Goal: Check status

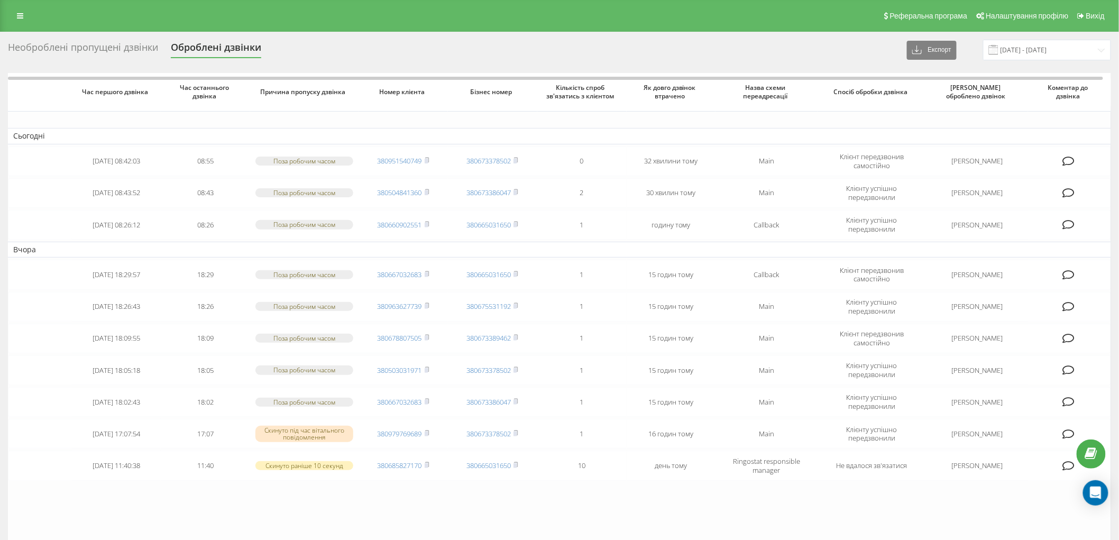
click at [53, 57] on div "Необроблені пропущені дзвінки" at bounding box center [83, 50] width 150 height 16
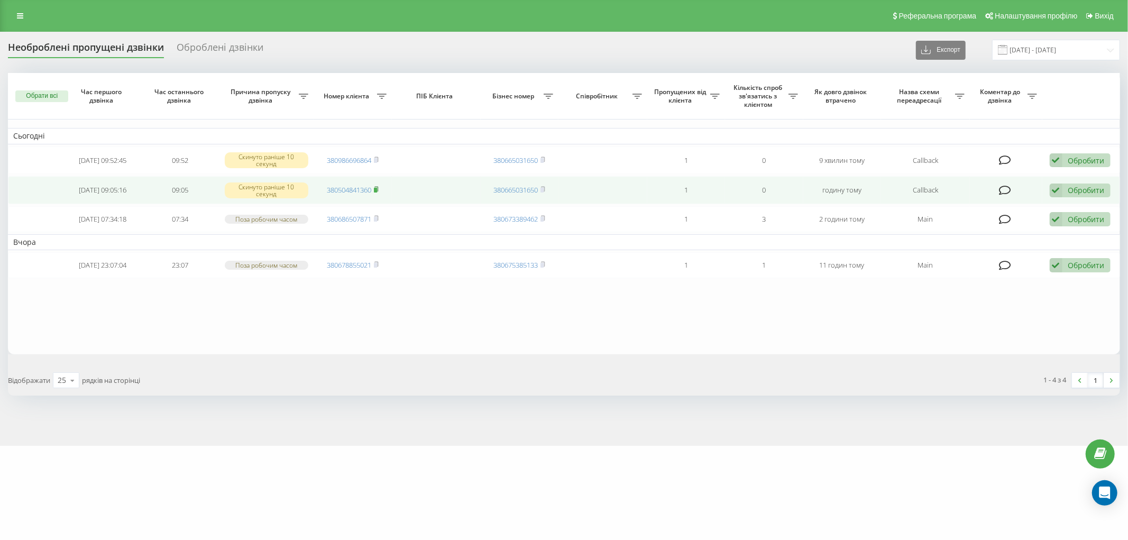
click at [379, 188] on icon at bounding box center [376, 189] width 5 height 6
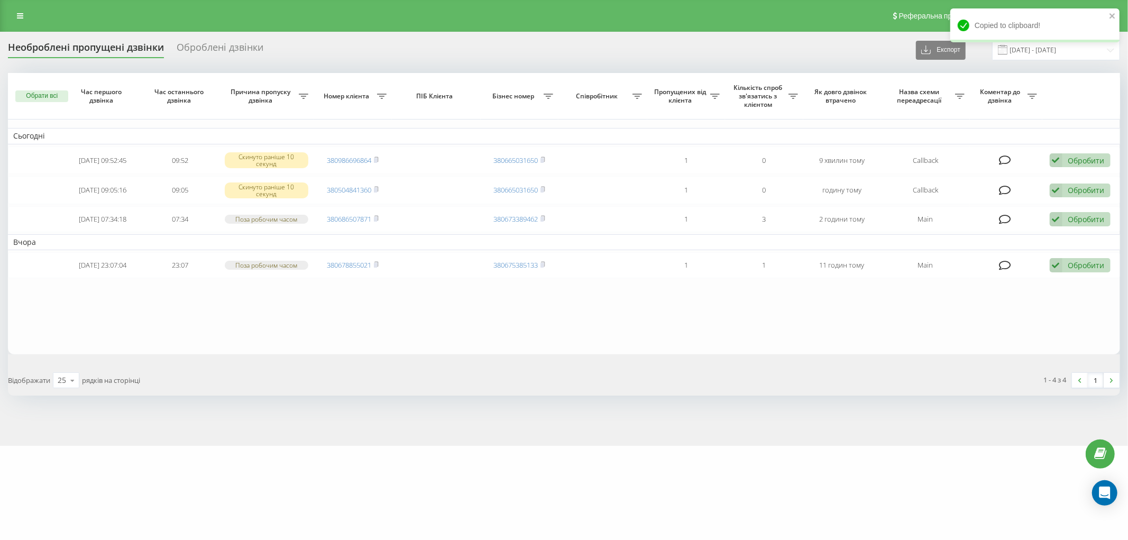
click at [88, 45] on div "Необроблені пропущені дзвінки" at bounding box center [86, 50] width 156 height 16
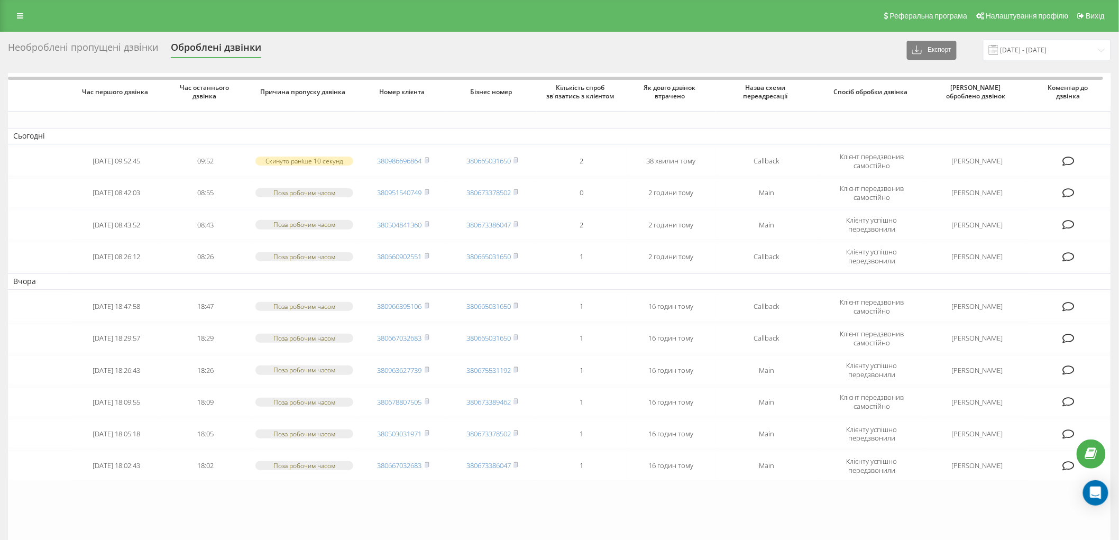
click at [115, 46] on div "Необроблені пропущені дзвінки" at bounding box center [83, 50] width 150 height 16
